Goal: Communication & Community: Participate in discussion

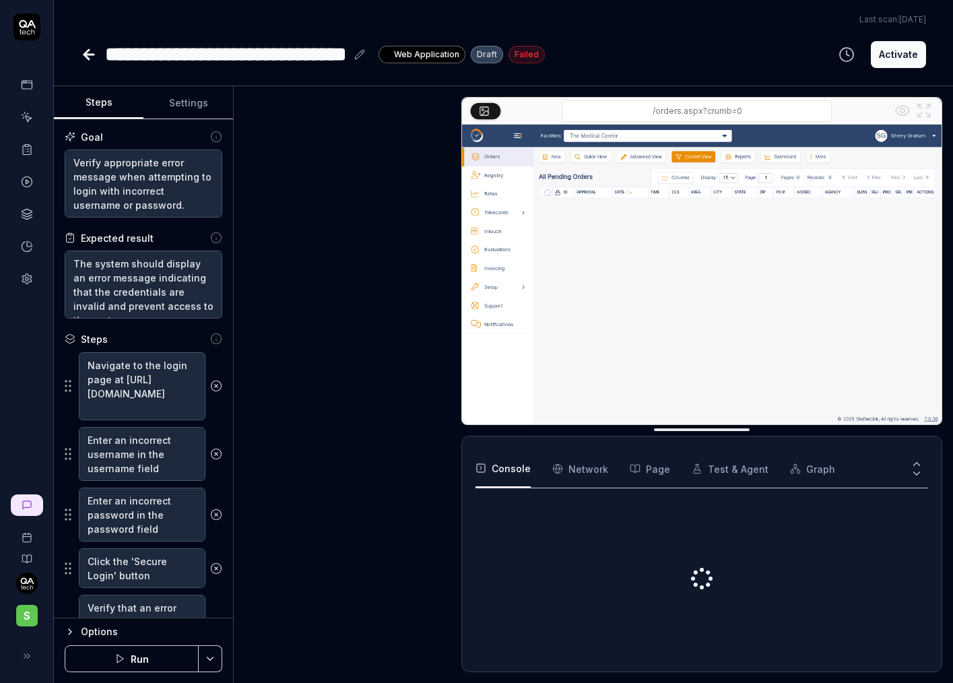
type textarea "*"
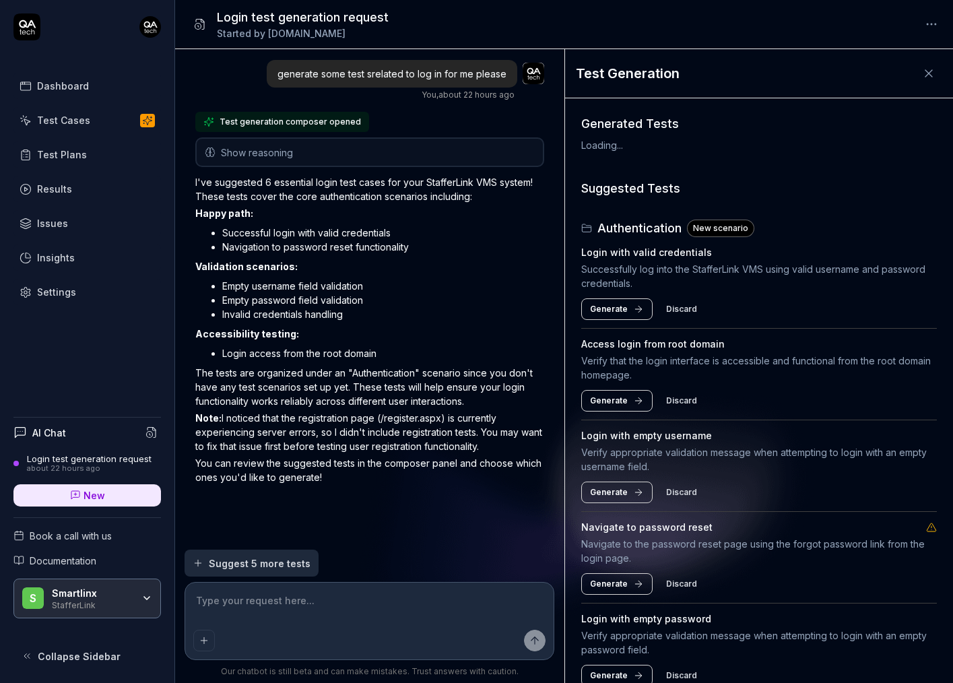
type textarea "*"
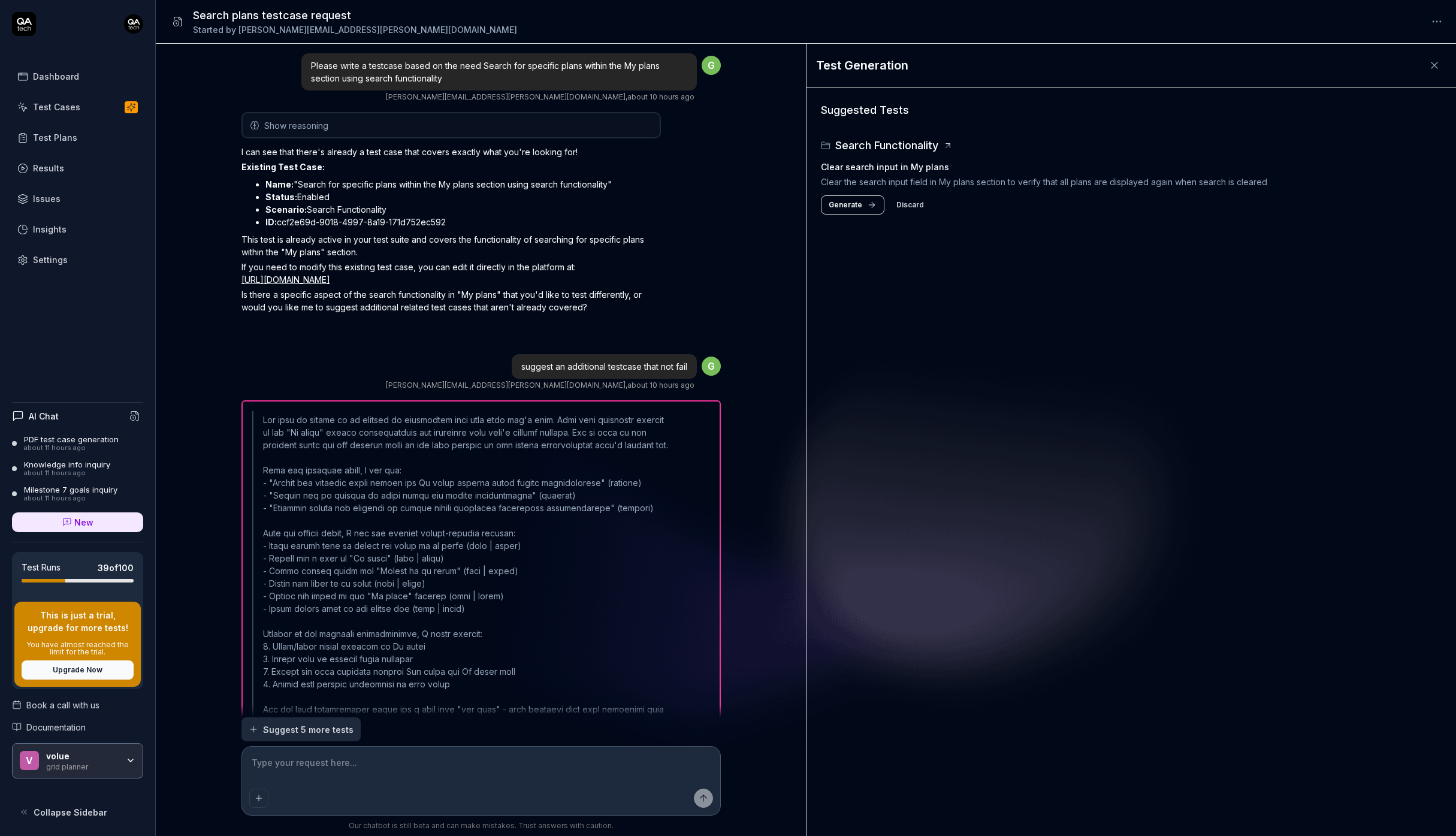
type textarea "*"
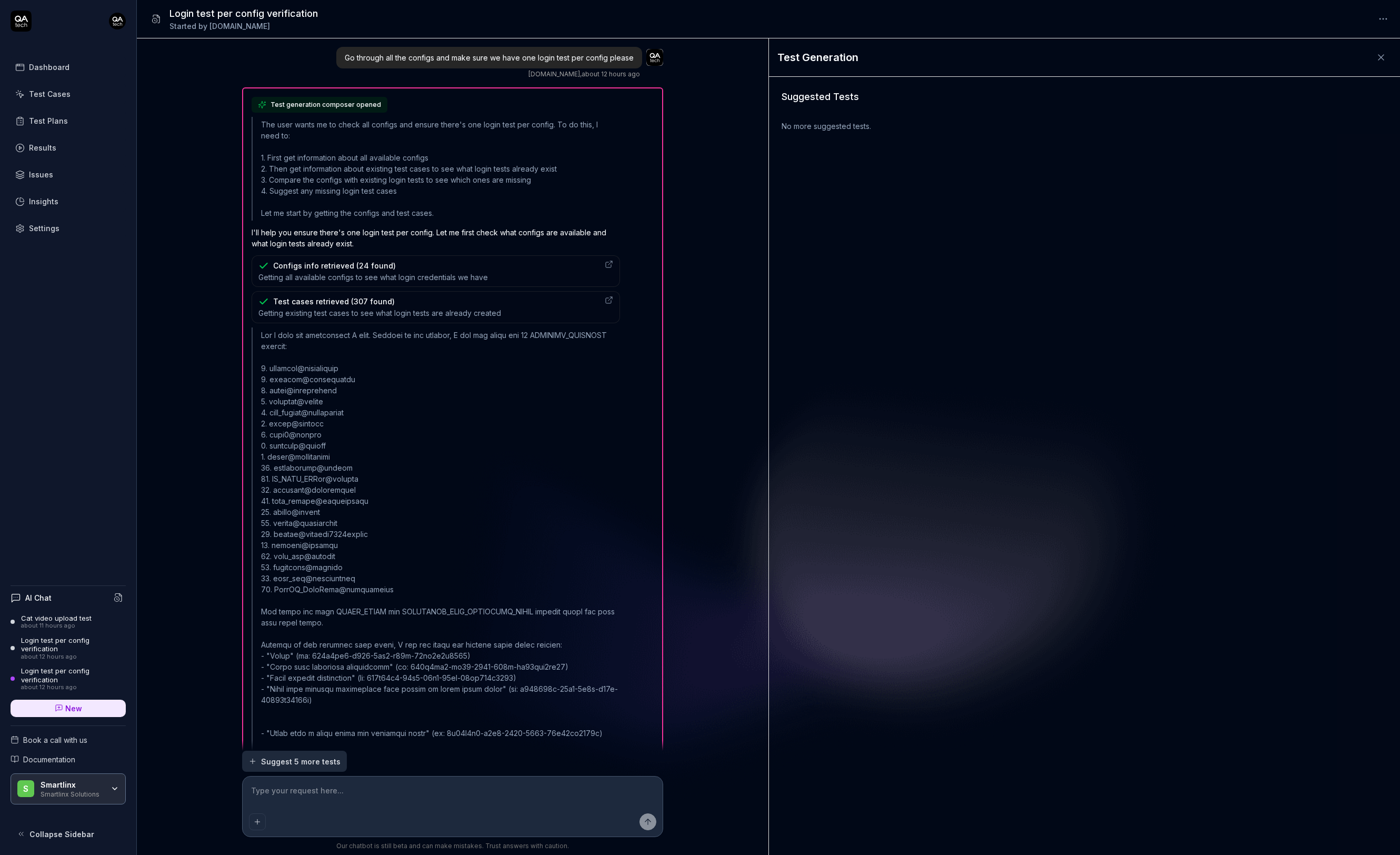
type textarea "*"
